Goal: Information Seeking & Learning: Learn about a topic

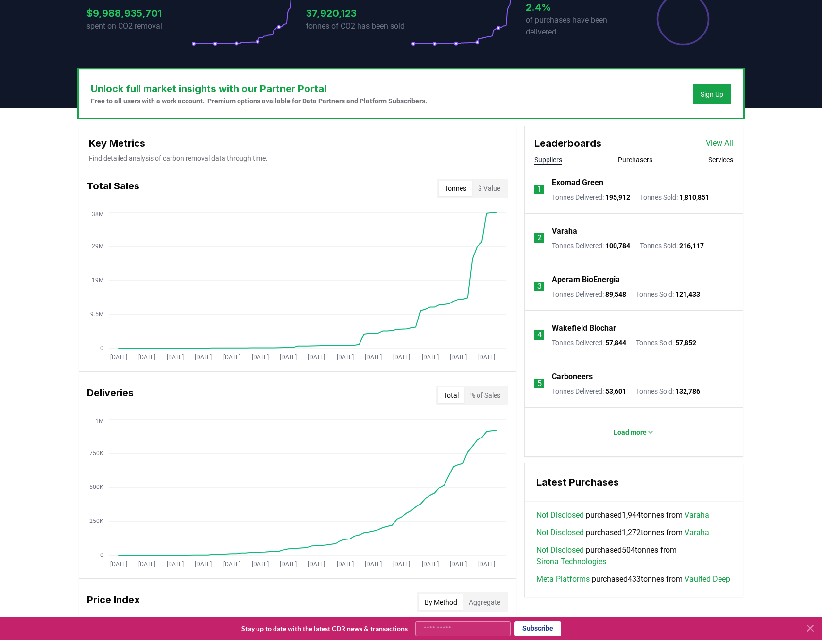
scroll to position [245, 0]
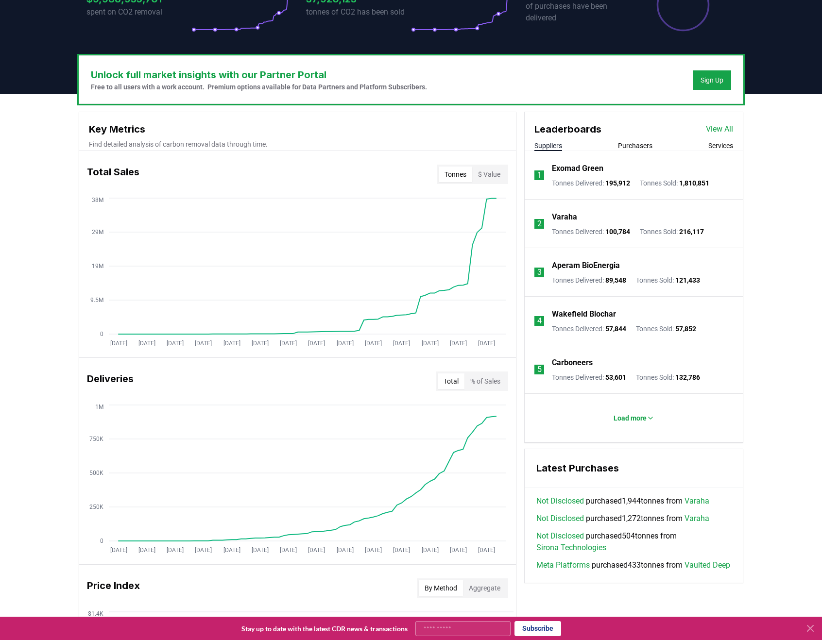
click at [643, 148] on button "Purchasers" at bounding box center [635, 146] width 34 height 10
click at [569, 148] on div "Suppliers Purchasers Services" at bounding box center [633, 146] width 218 height 10
click at [559, 147] on button "Suppliers" at bounding box center [548, 146] width 28 height 10
click at [633, 419] on p "Load more" at bounding box center [629, 418] width 33 height 10
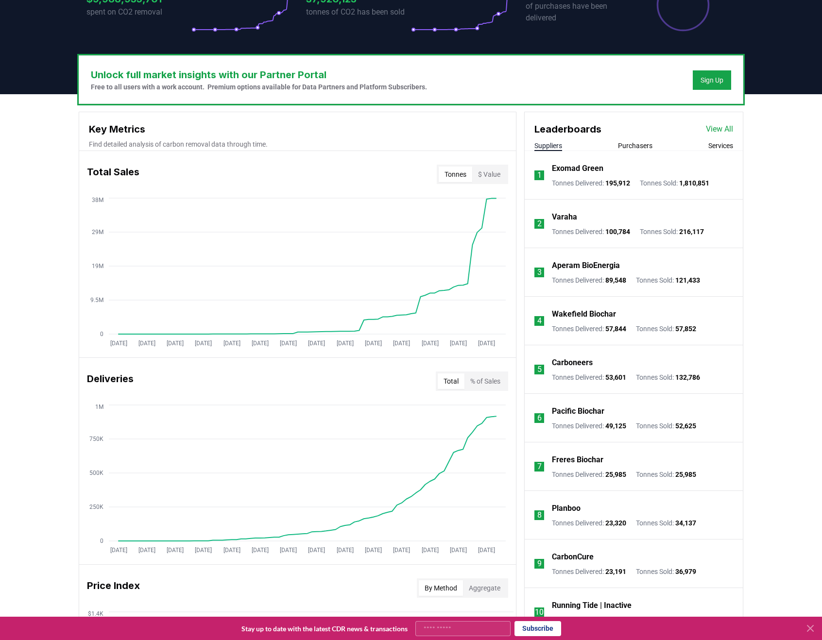
scroll to position [319, 0]
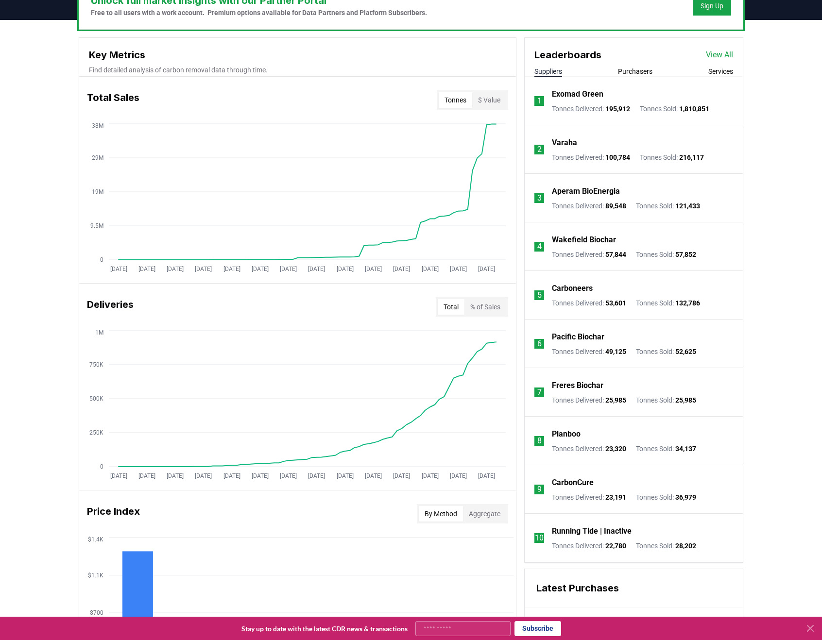
click at [577, 435] on p "Planboo" at bounding box center [566, 434] width 29 height 12
click at [545, 442] on li "8 Planboo Tonnes Delivered : 23,320 Tonnes Sold : 34,137" at bounding box center [633, 441] width 218 height 49
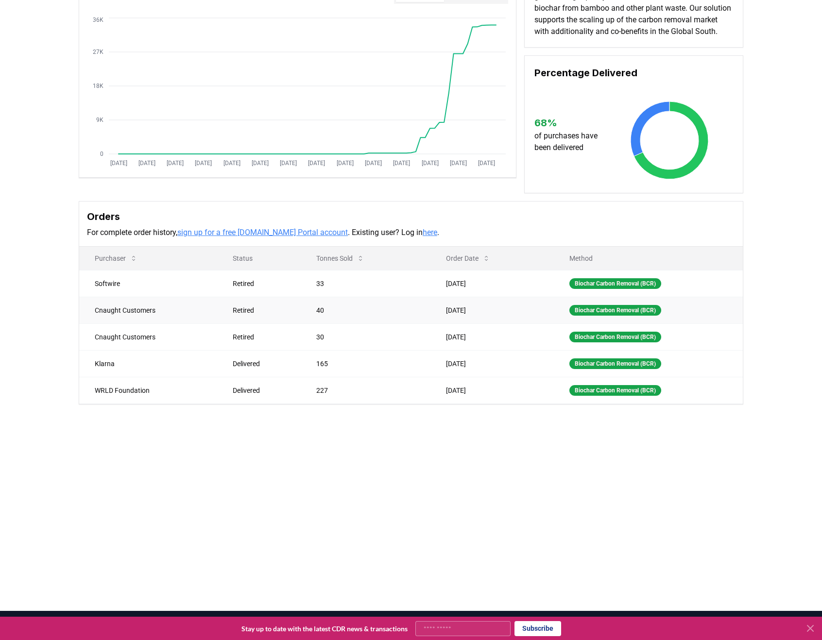
scroll to position [102, 0]
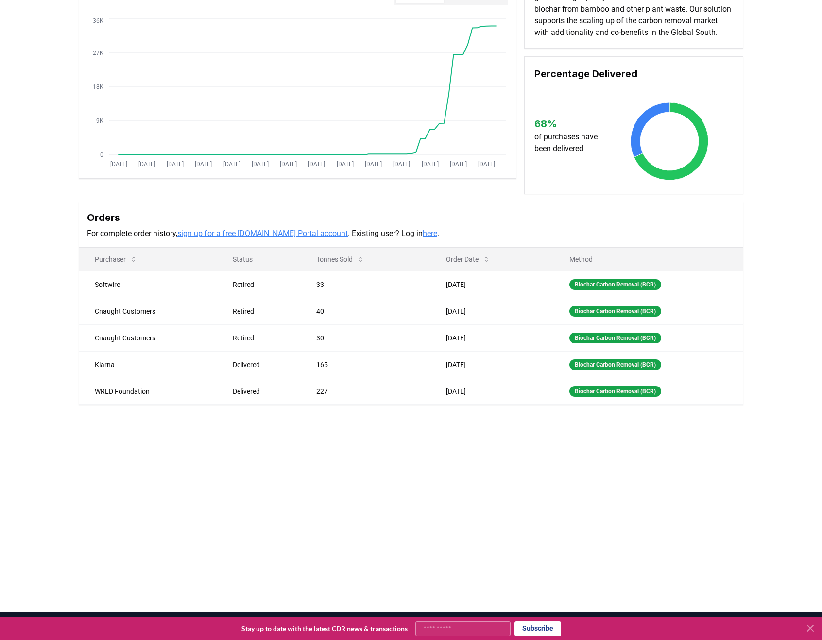
click at [307, 238] on link "sign up for a free CDR.fyi Portal account" at bounding box center [262, 233] width 170 height 9
click at [422, 238] on link "here" at bounding box center [429, 233] width 15 height 9
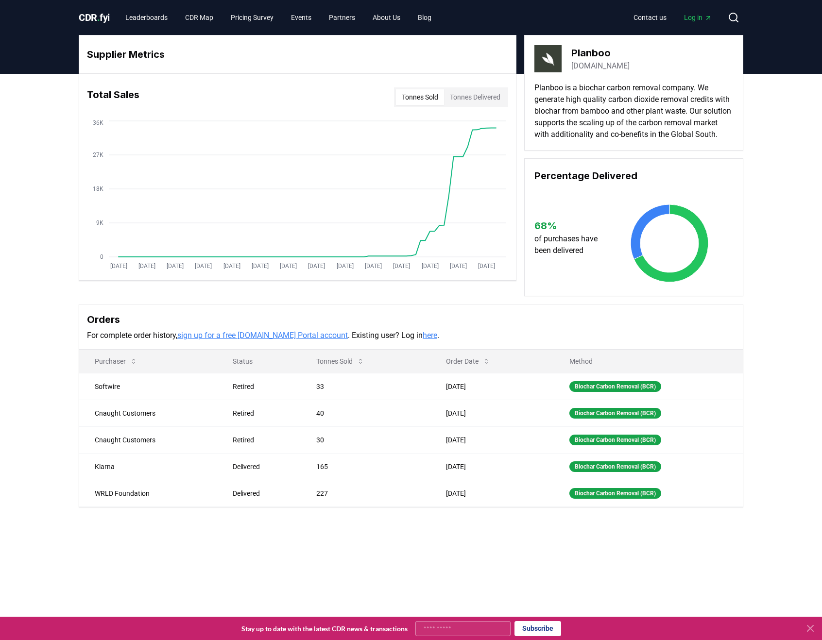
scroll to position [6, 0]
